Goal: Task Accomplishment & Management: Manage account settings

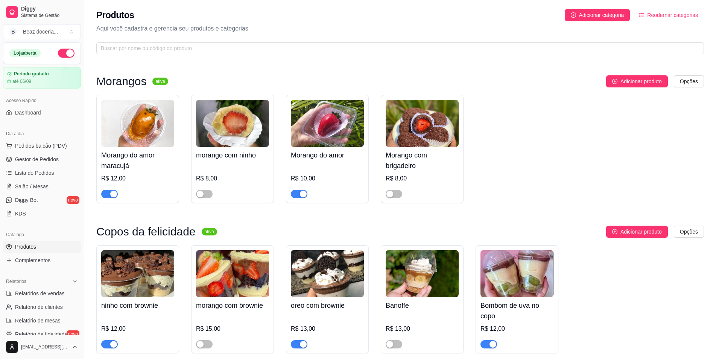
scroll to position [603, 0]
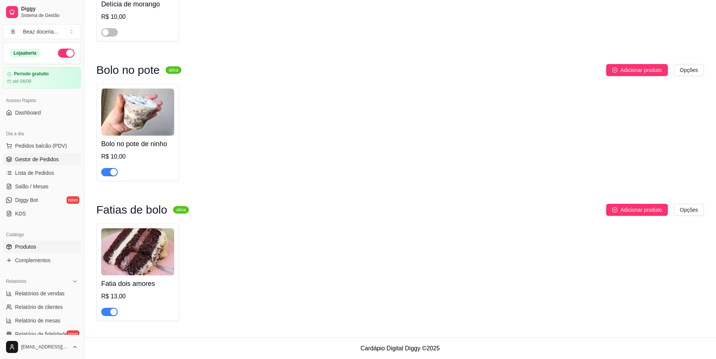
click at [45, 156] on span "Gestor de Pedidos" at bounding box center [37, 159] width 44 height 8
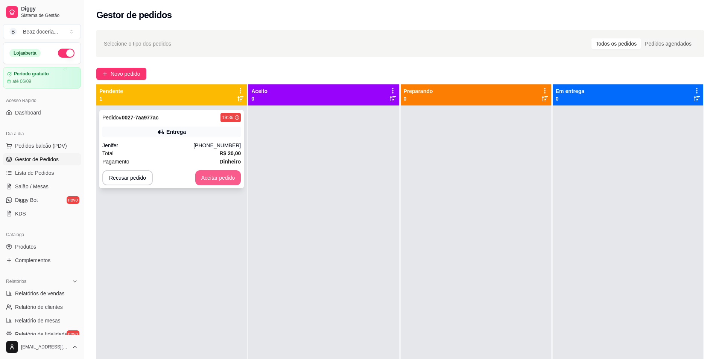
click at [229, 178] on button "Aceitar pedido" at bounding box center [218, 177] width 46 height 15
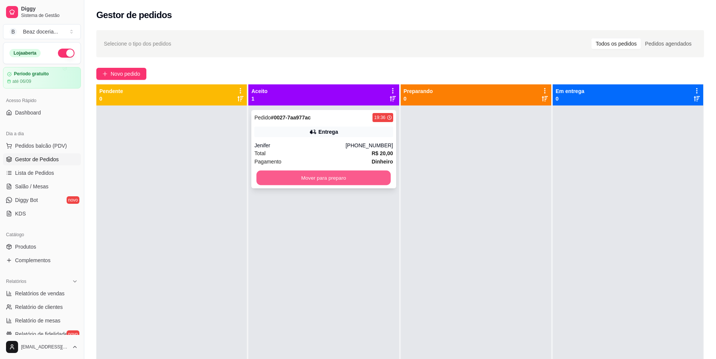
click at [293, 180] on button "Mover para preparo" at bounding box center [324, 177] width 134 height 15
